Goal: Task Accomplishment & Management: Manage account settings

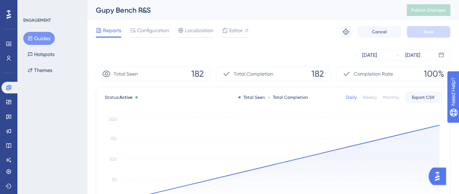
click at [41, 39] on button "Guides" at bounding box center [39, 38] width 32 height 13
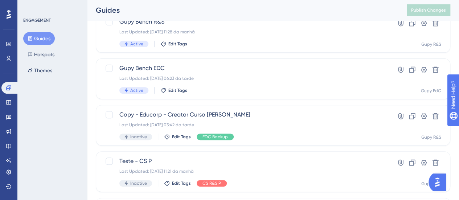
scroll to position [102, 0]
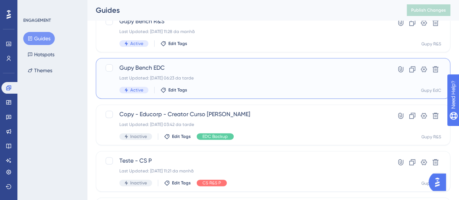
click at [146, 68] on span "Gupy Bench EDC" at bounding box center [243, 67] width 249 height 9
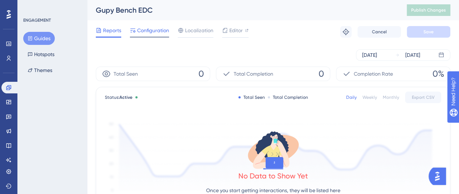
click at [142, 37] on div at bounding box center [149, 37] width 39 height 1
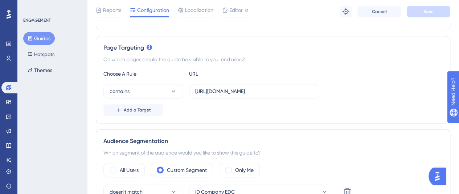
scroll to position [152, 0]
click at [212, 91] on input "https://niduu.com/admin-beta/" at bounding box center [253, 91] width 117 height 8
type input "niduu.com/admin-beta/"
click at [220, 117] on div "Page Targeting On which pages should the guide be visible to your end users? Ch…" at bounding box center [273, 80] width 354 height 88
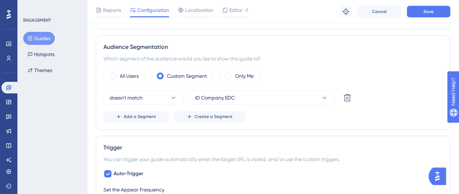
scroll to position [247, 0]
click at [119, 73] on div "All Users" at bounding box center [123, 76] width 41 height 15
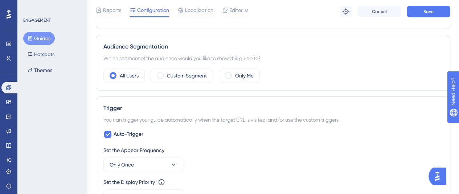
click at [311, 99] on div "Trigger You can trigger your guide automatically when the target URL is visited…" at bounding box center [273, 162] width 354 height 133
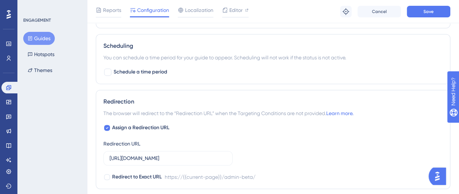
scroll to position [448, 0]
click at [106, 124] on icon at bounding box center [107, 127] width 3 height 6
checkbox input "false"
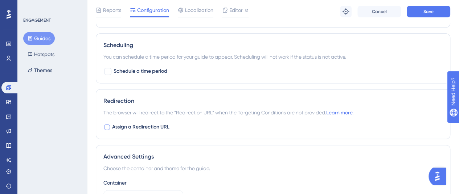
scroll to position [526, 0]
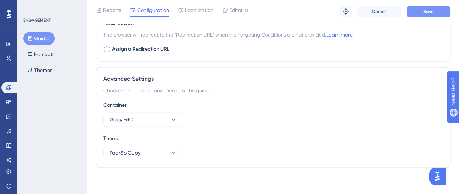
click at [427, 12] on span "Save" at bounding box center [428, 12] width 10 height 6
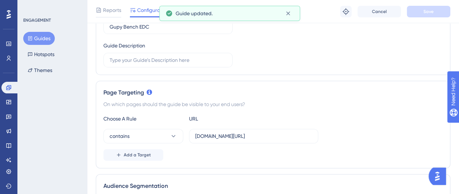
scroll to position [0, 0]
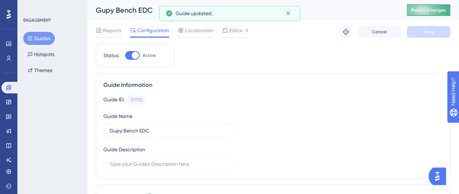
click at [430, 5] on button "Publish Changes" at bounding box center [429, 10] width 44 height 12
